Goal: Task Accomplishment & Management: Manage account settings

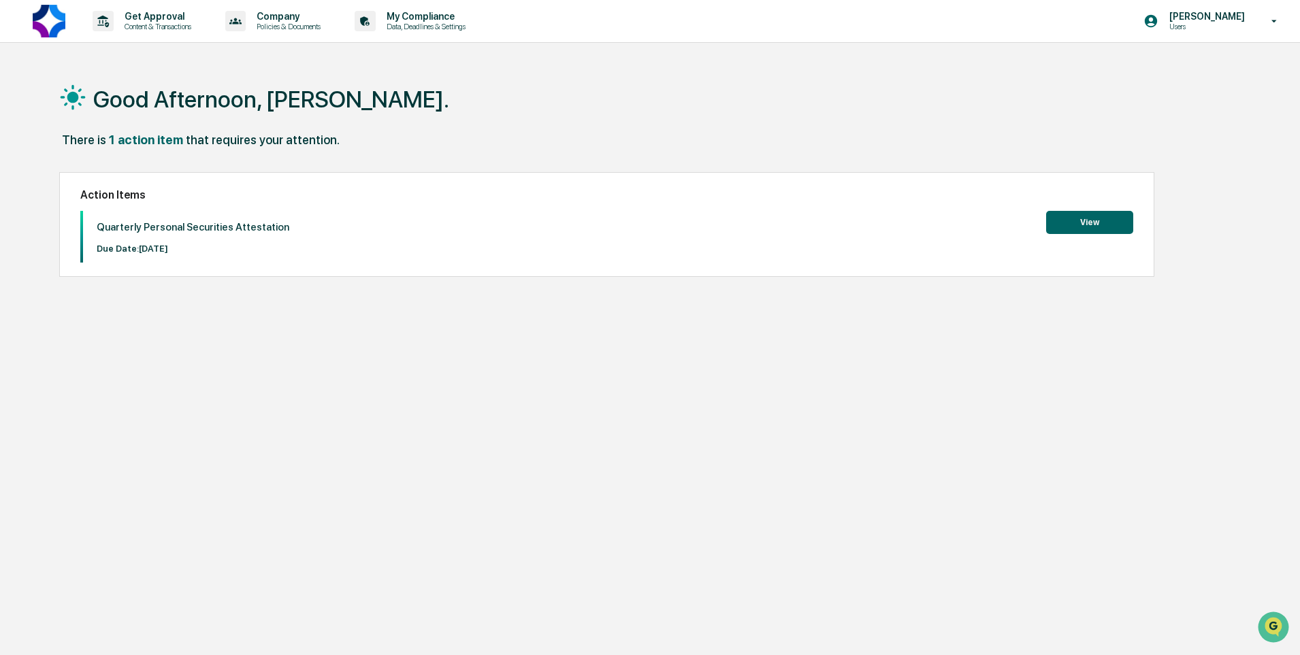
click at [1084, 223] on button "View" at bounding box center [1089, 222] width 87 height 23
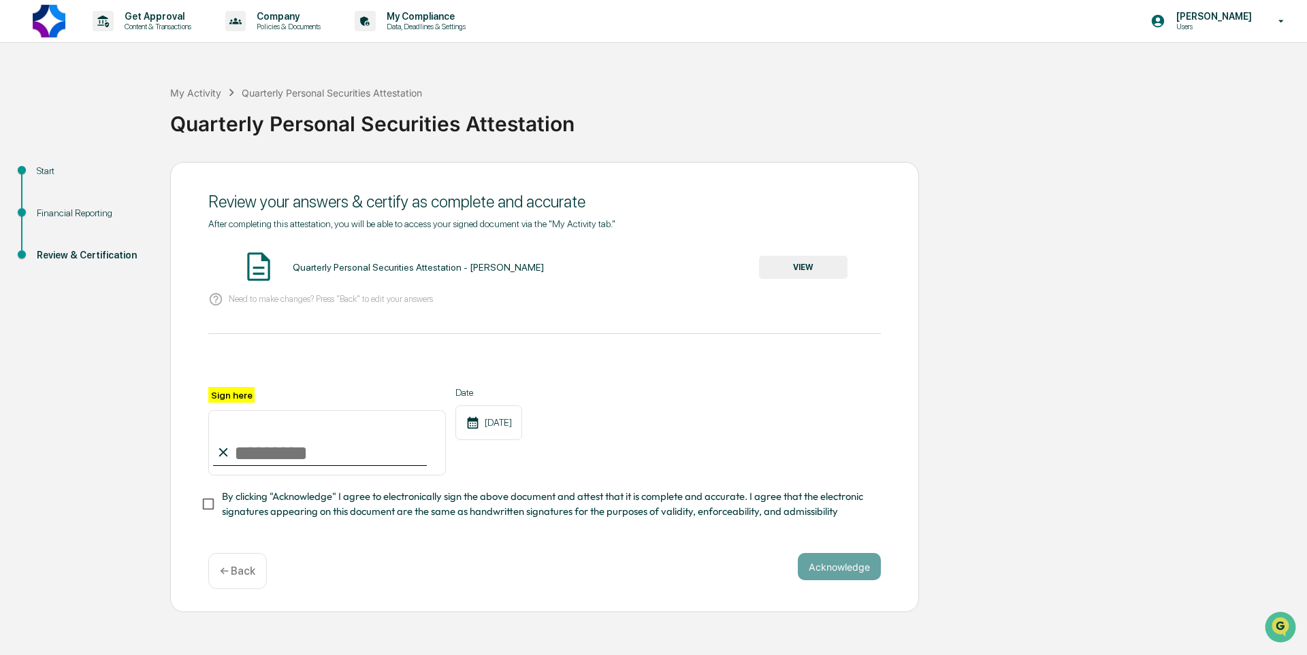
click at [259, 450] on input "Sign here" at bounding box center [327, 442] width 238 height 65
click at [283, 454] on input "Sign here" at bounding box center [327, 442] width 238 height 65
type input "**********"
click at [780, 262] on button "VIEW" at bounding box center [803, 267] width 88 height 23
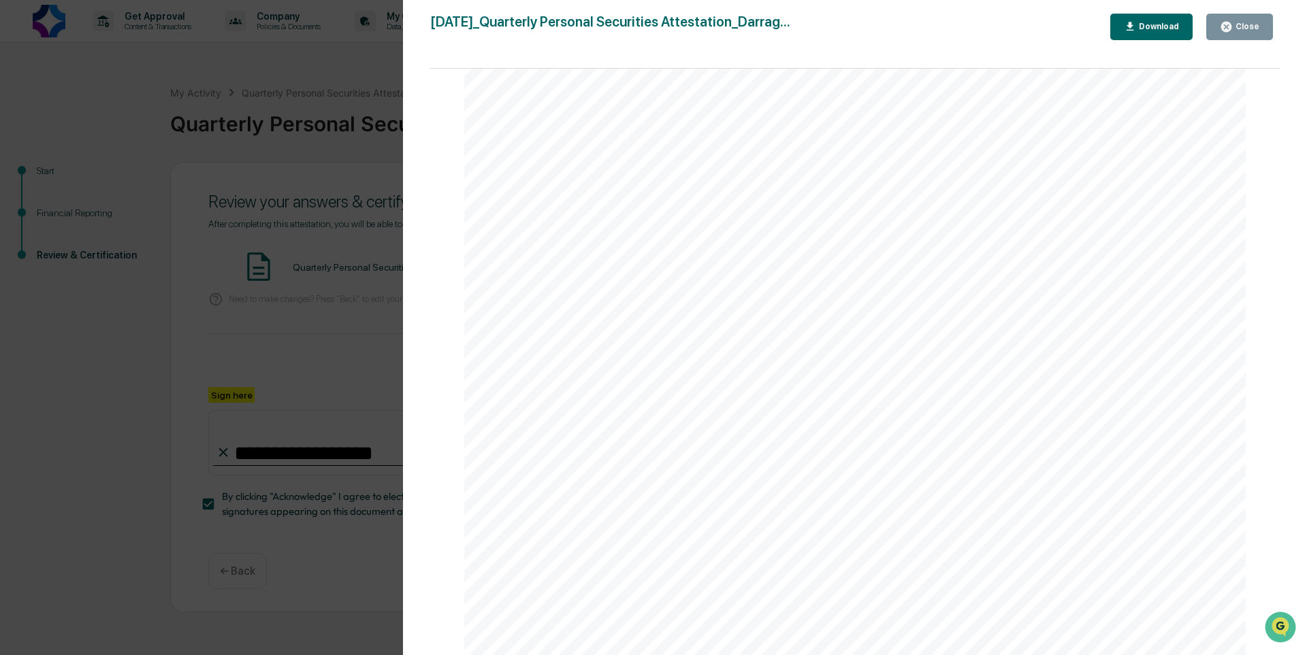
scroll to position [1699, 0]
click at [268, 176] on div "Version History [DATE] 09:03 AM [PERSON_NAME] [DATE]_Quarterly Personal Securit…" at bounding box center [653, 327] width 1307 height 655
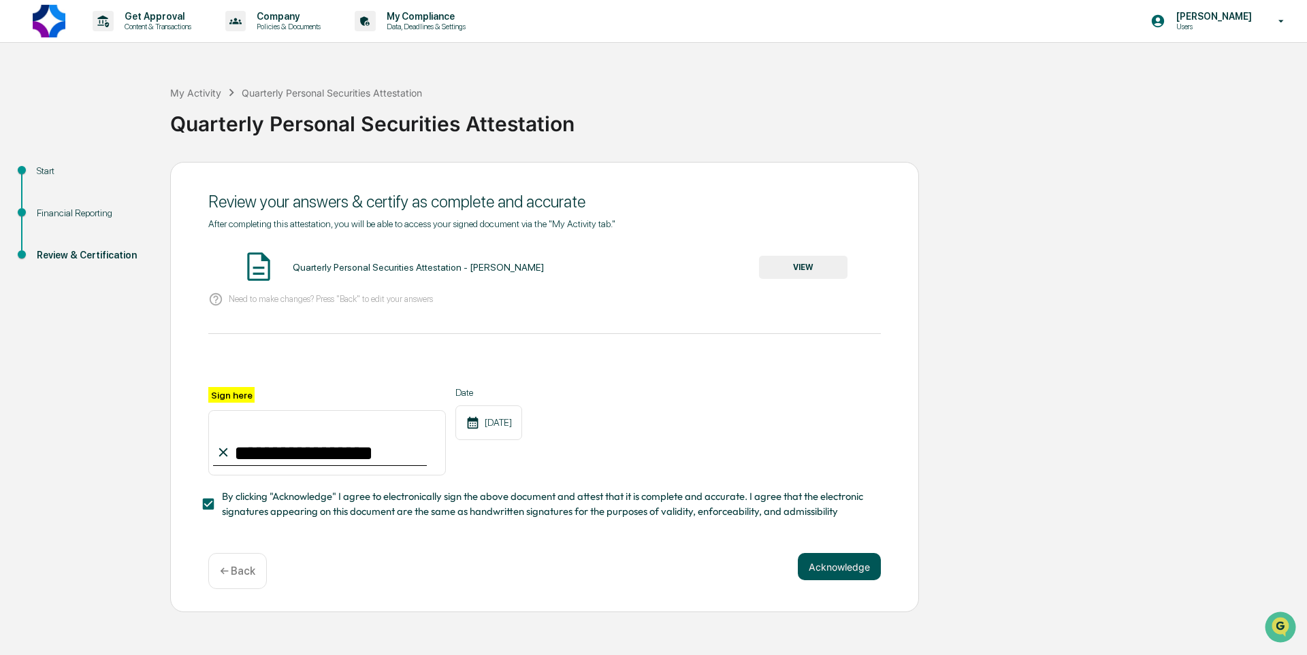
click at [841, 570] on button "Acknowledge" at bounding box center [839, 566] width 83 height 27
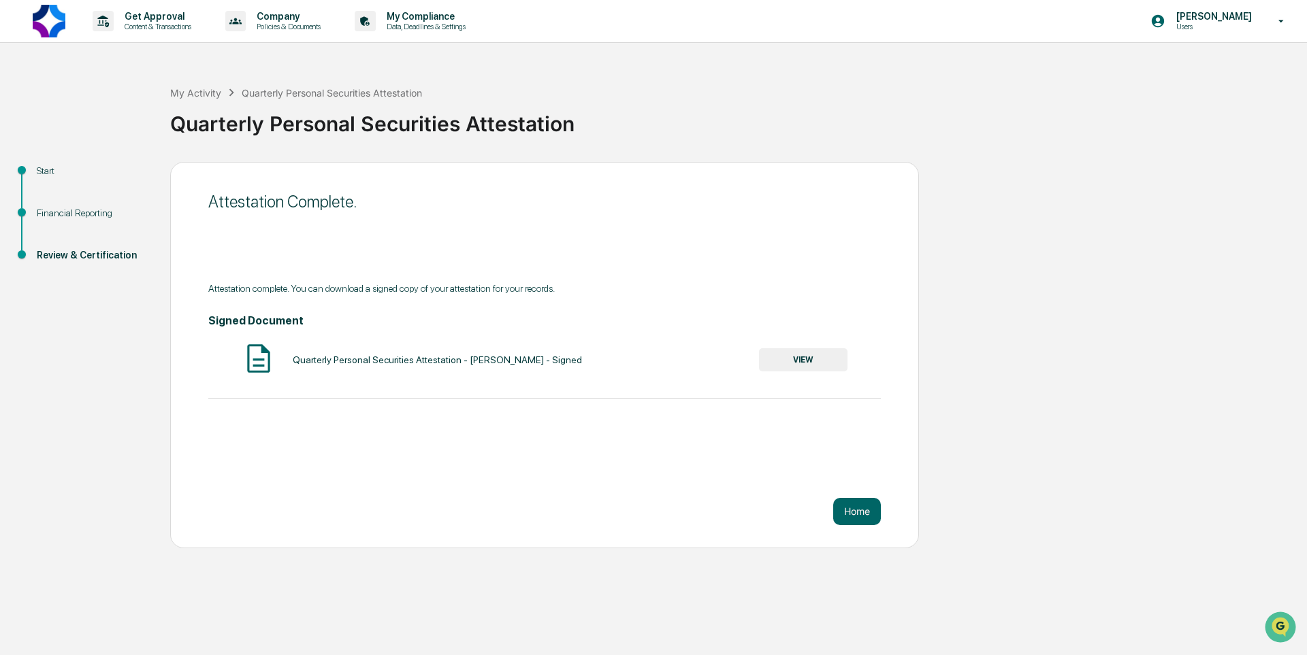
click at [818, 366] on button "VIEW" at bounding box center [803, 360] width 88 height 23
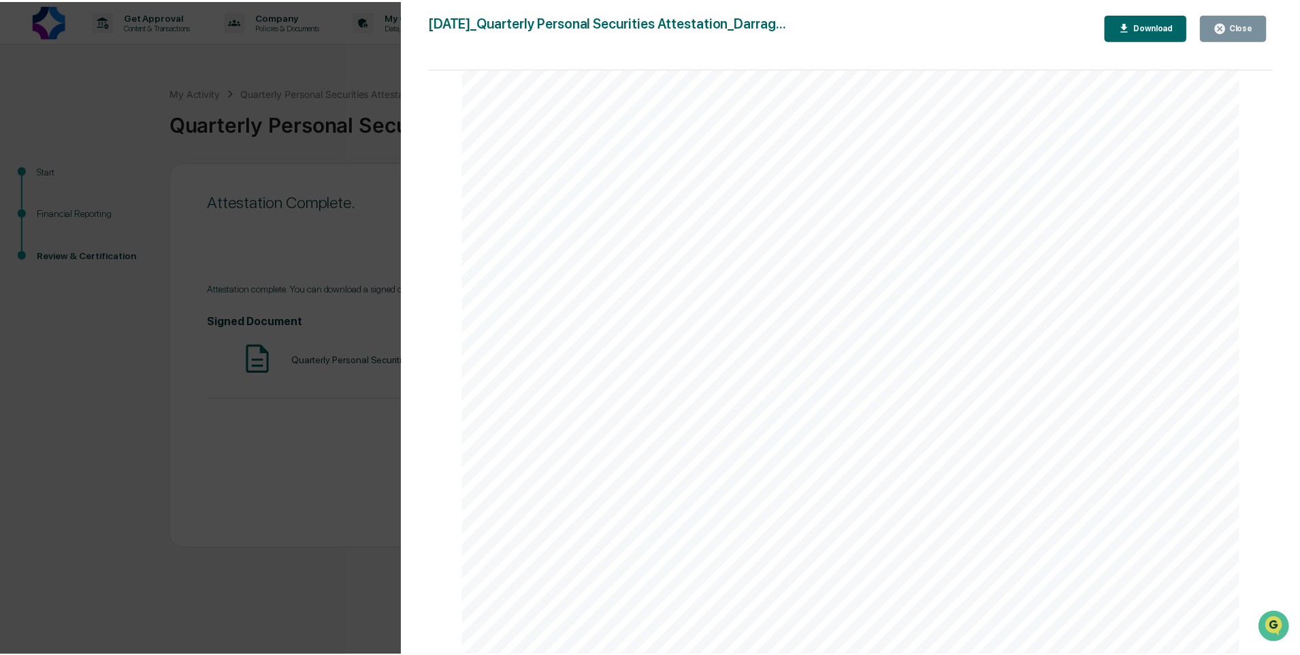
scroll to position [0, 0]
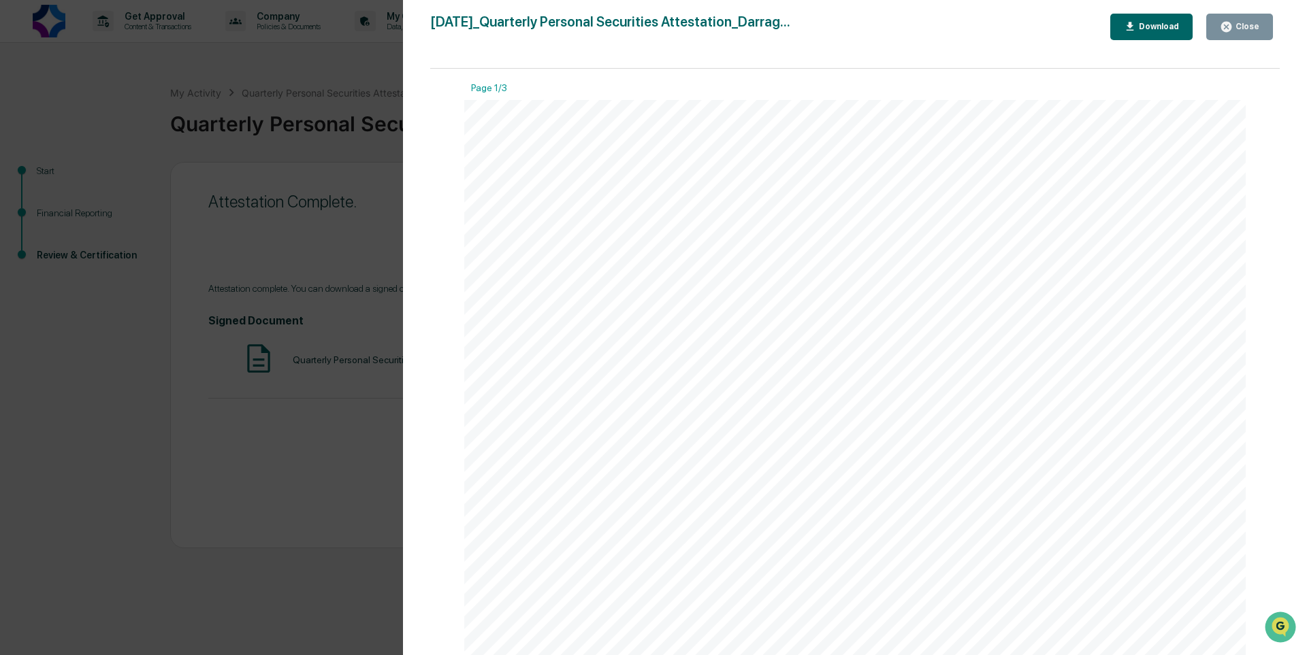
click at [210, 293] on div "Version History [DATE] 09:04 AM [PERSON_NAME] [DATE]_Quarterly Personal Securit…" at bounding box center [653, 327] width 1307 height 655
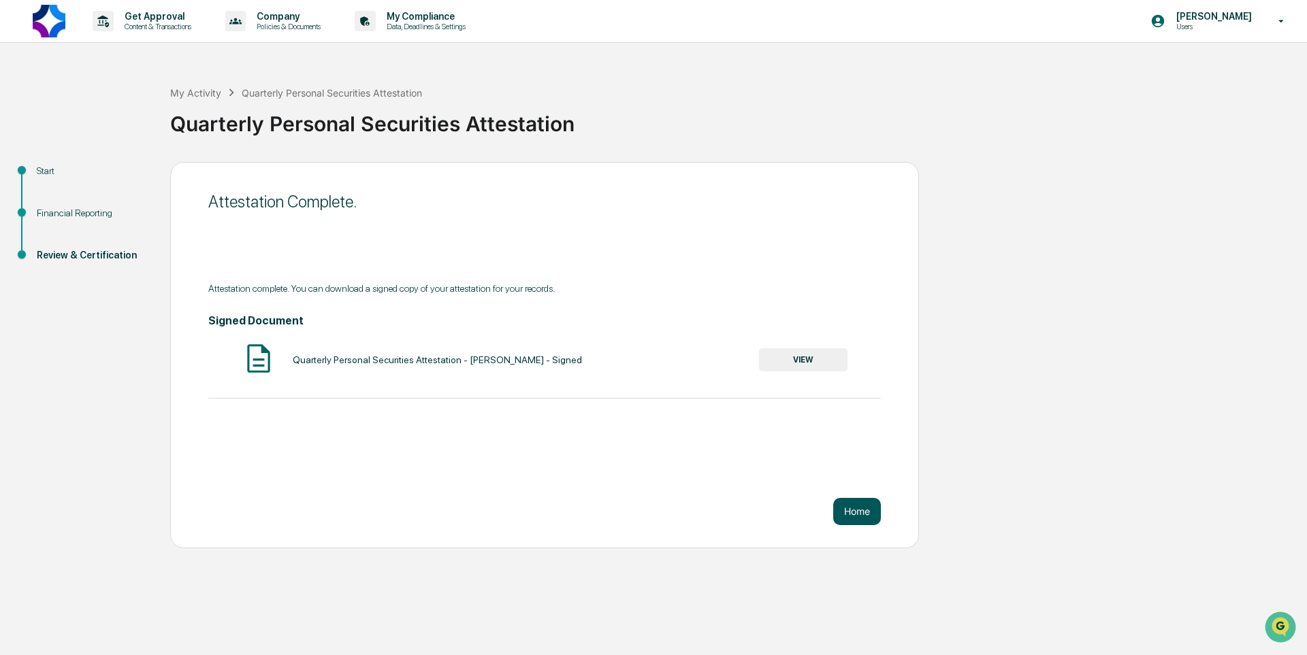
click at [849, 515] on button "Home" at bounding box center [857, 511] width 48 height 27
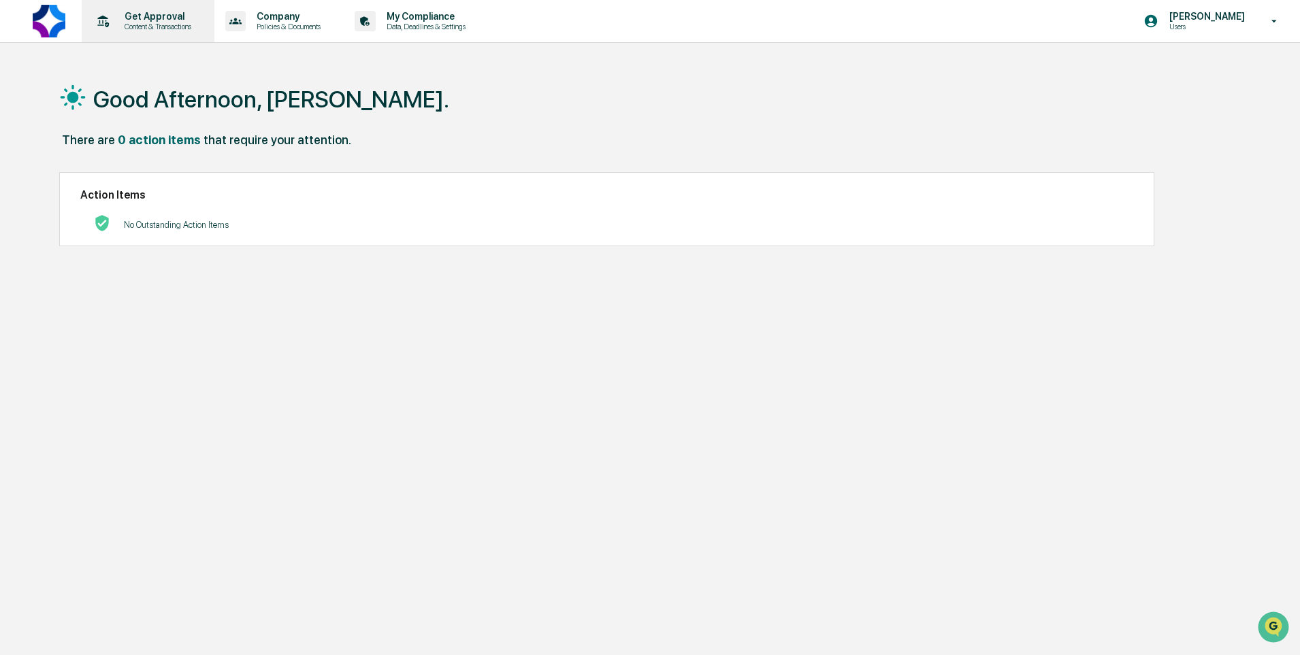
click at [178, 30] on p "Content & Transactions" at bounding box center [156, 27] width 84 height 10
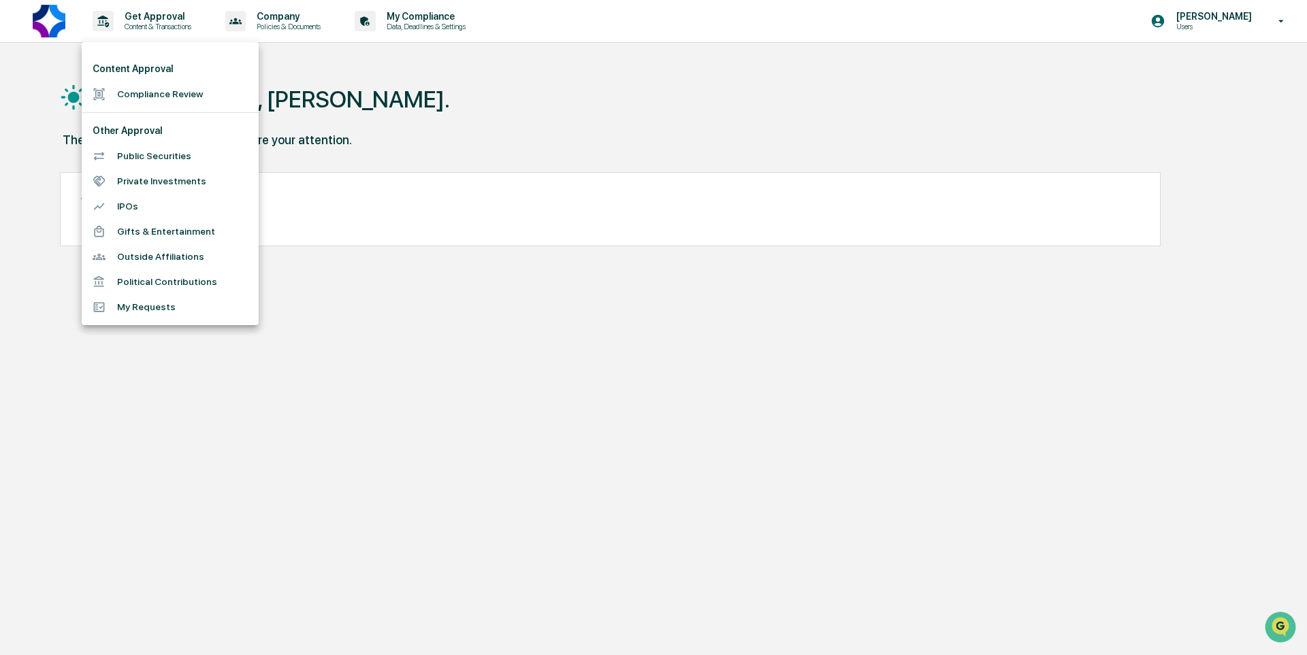
click at [312, 25] on div at bounding box center [653, 327] width 1307 height 655
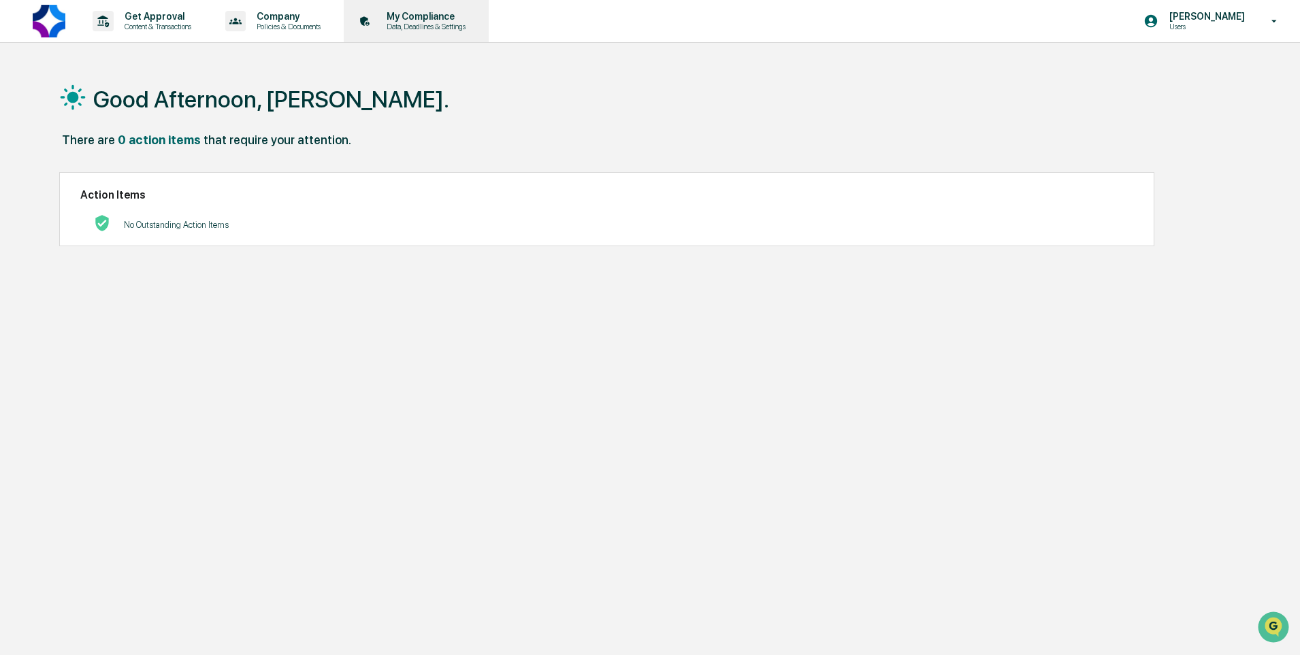
click at [445, 30] on p "Data, Deadlines & Settings" at bounding box center [424, 27] width 97 height 10
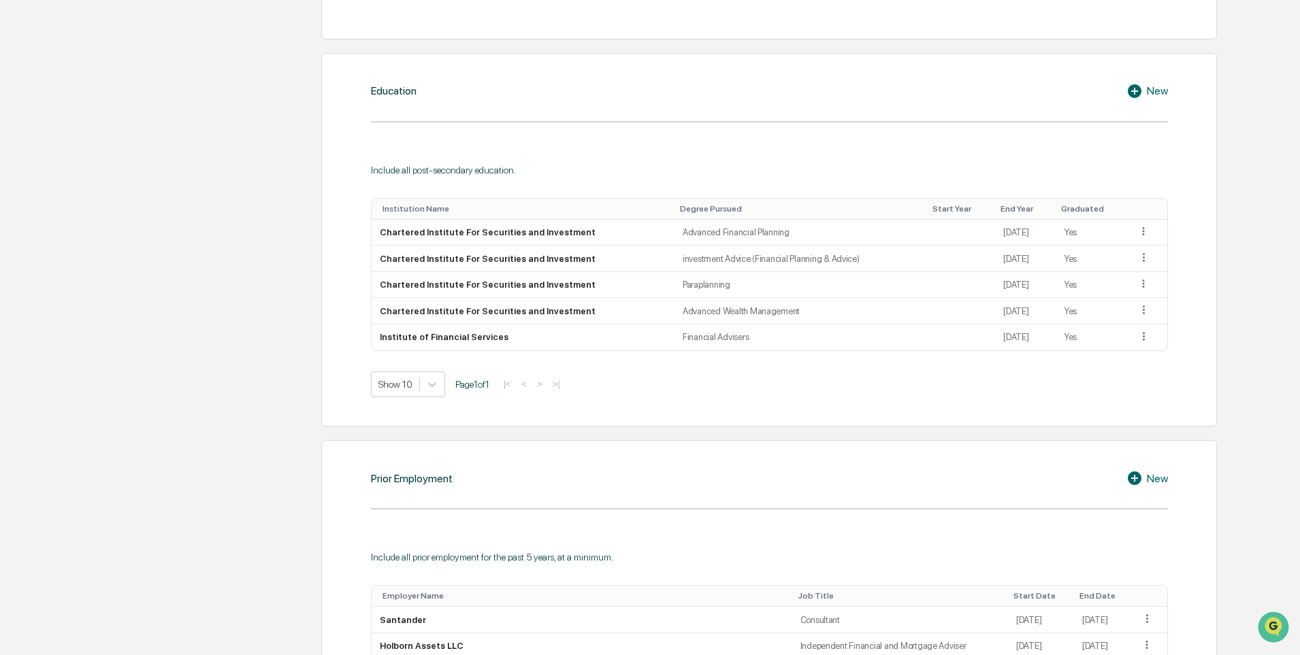
scroll to position [681, 0]
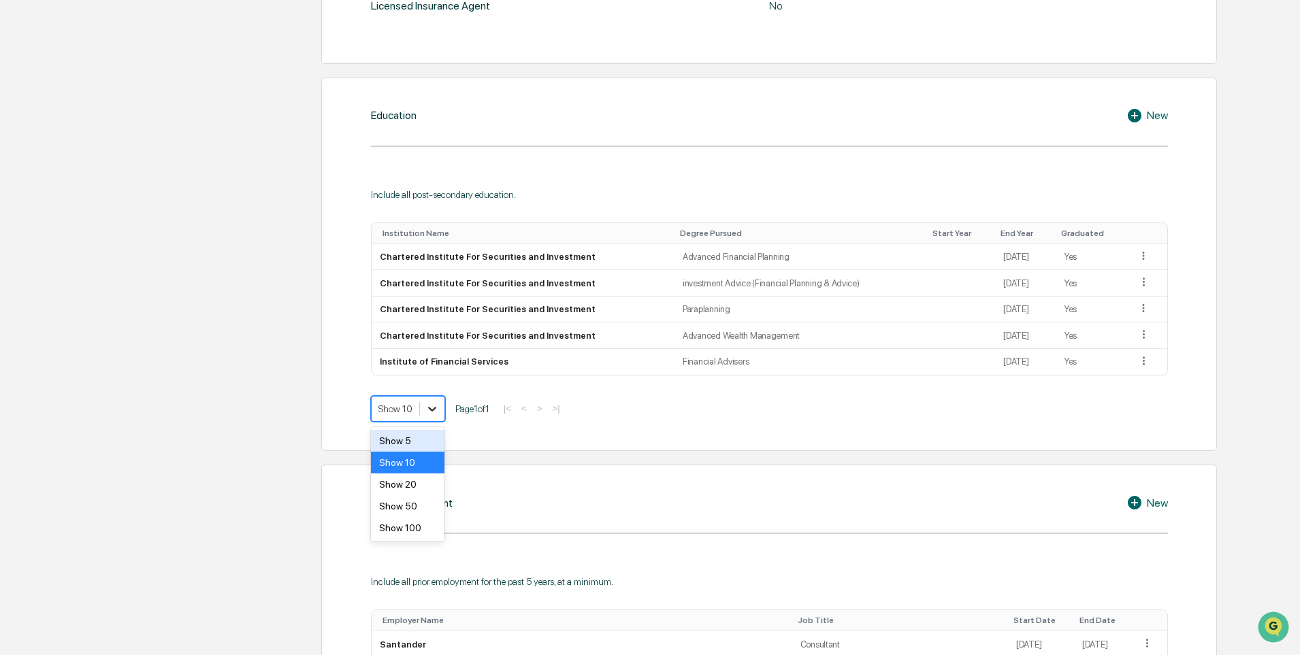
click at [436, 408] on icon at bounding box center [432, 409] width 8 height 5
click at [619, 419] on div "5 results available. Use Up and Down to choose options, press Enter to select t…" at bounding box center [769, 409] width 797 height 26
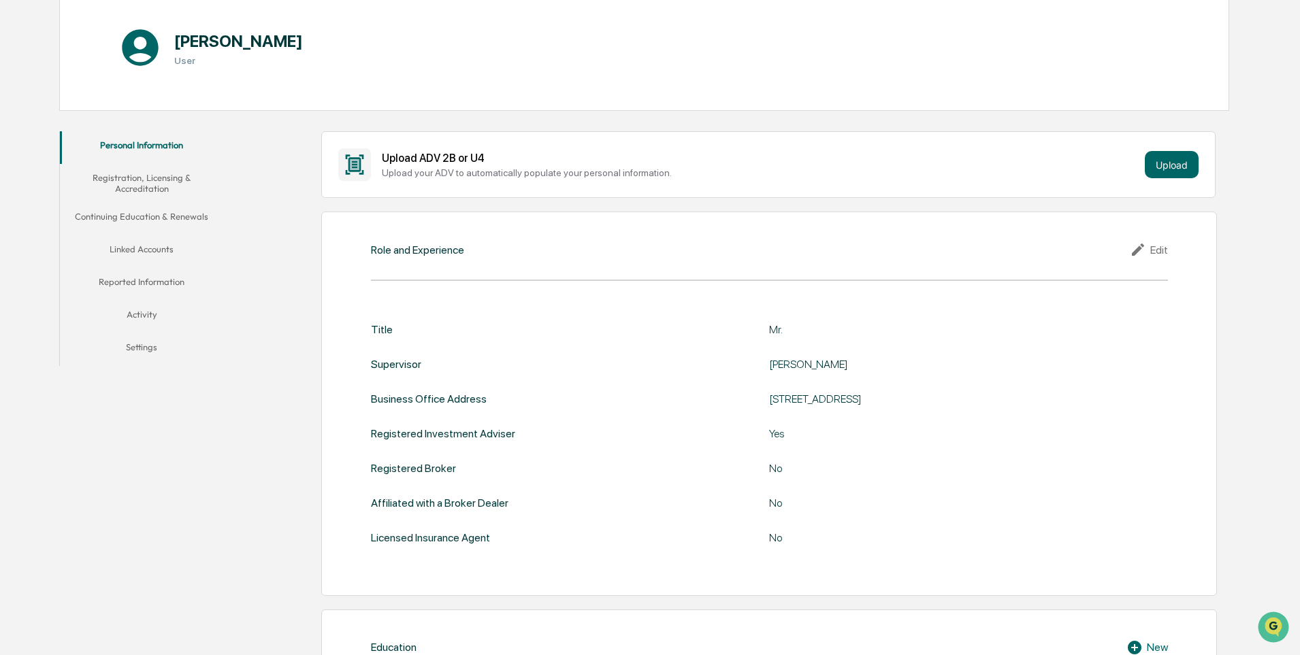
scroll to position [0, 0]
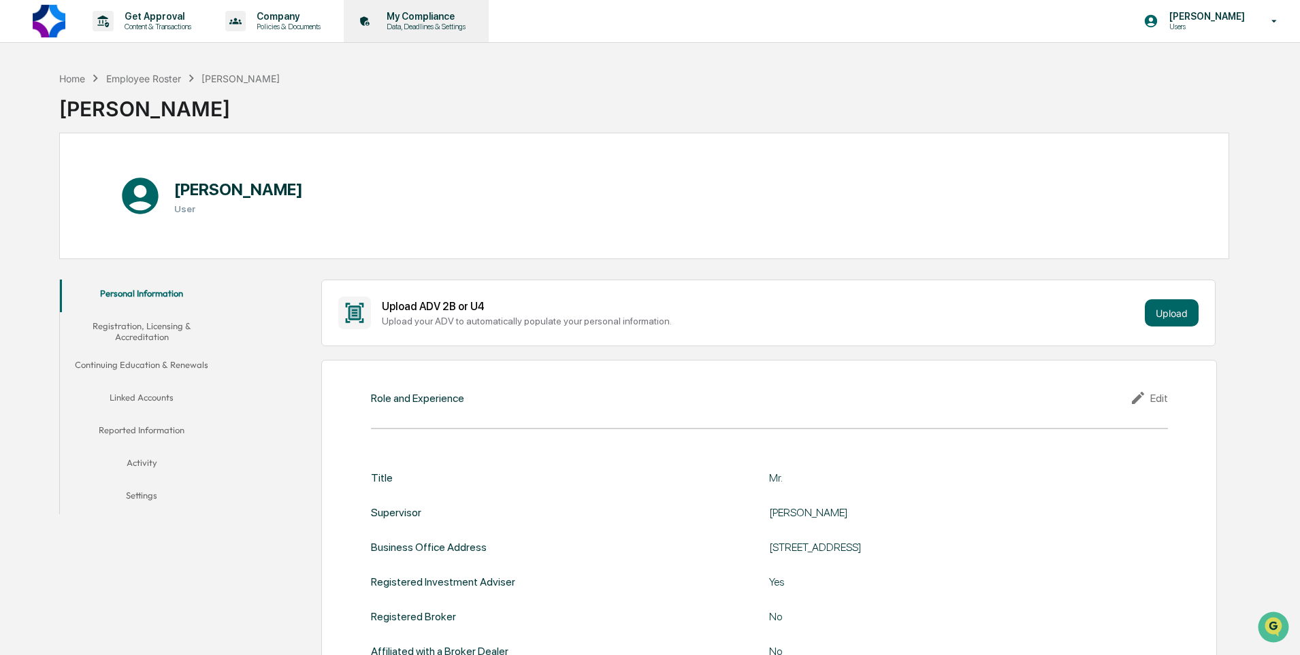
click at [472, 25] on p "Data, Deadlines & Settings" at bounding box center [424, 27] width 97 height 10
click at [150, 395] on button "Linked Accounts" at bounding box center [141, 400] width 163 height 33
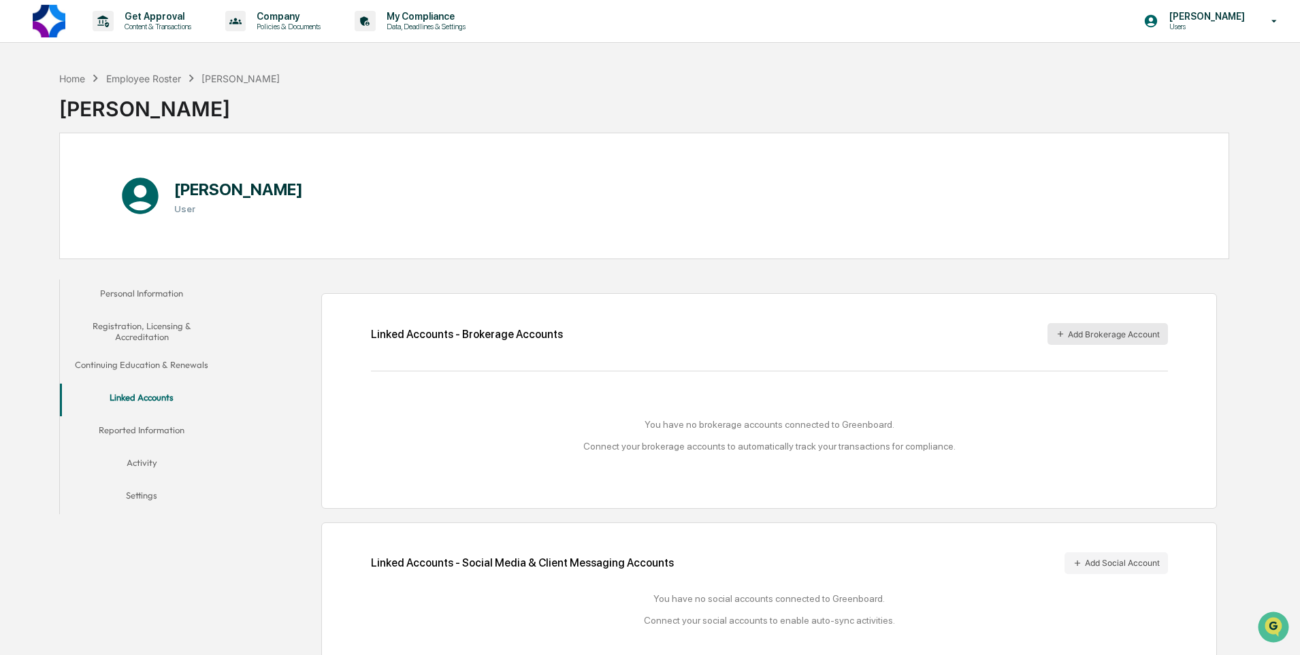
click at [1095, 336] on button "Add Brokerage Account" at bounding box center [1108, 334] width 120 height 22
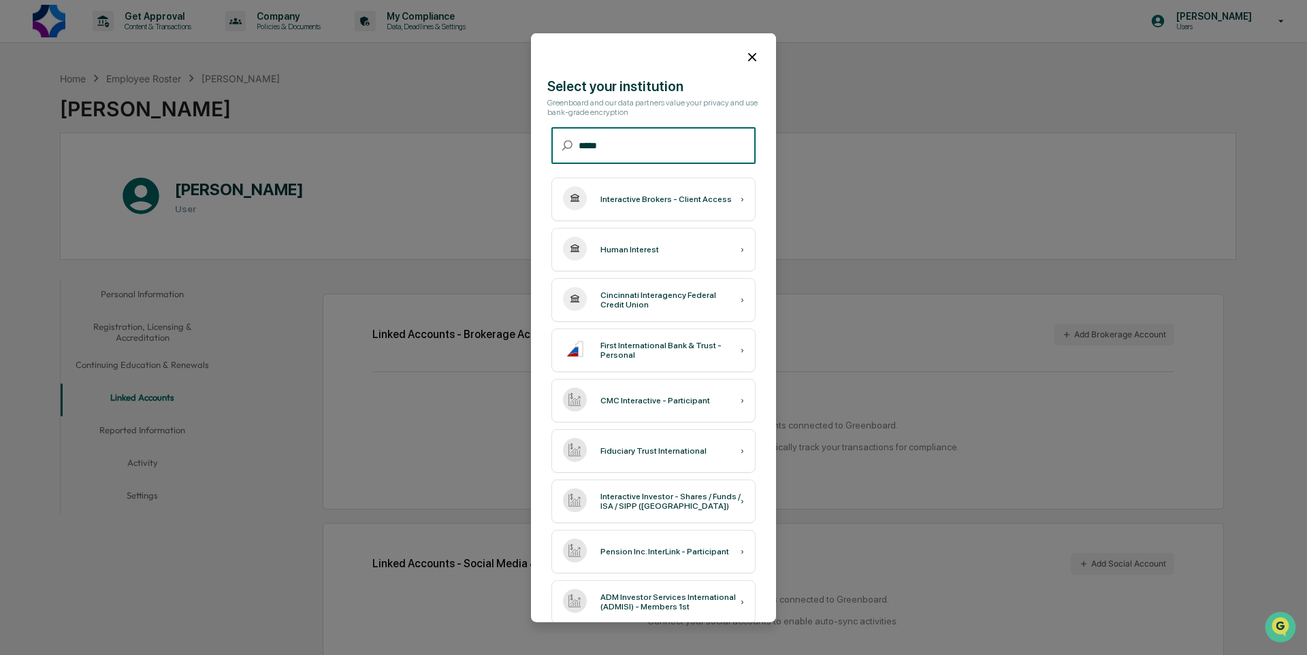
type input "*****"
click at [633, 210] on div "Interactive Brokers - Client Access ›" at bounding box center [653, 199] width 204 height 44
